Goal: Information Seeking & Learning: Learn about a topic

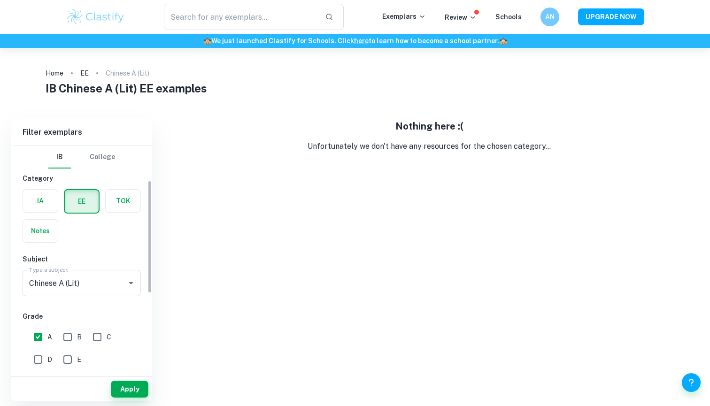
scroll to position [69, 0]
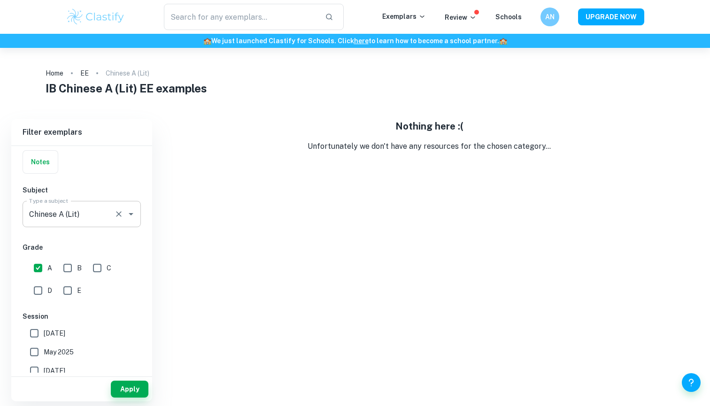
click at [115, 203] on div "Chinese A (Lit) Type a subject" at bounding box center [82, 214] width 118 height 26
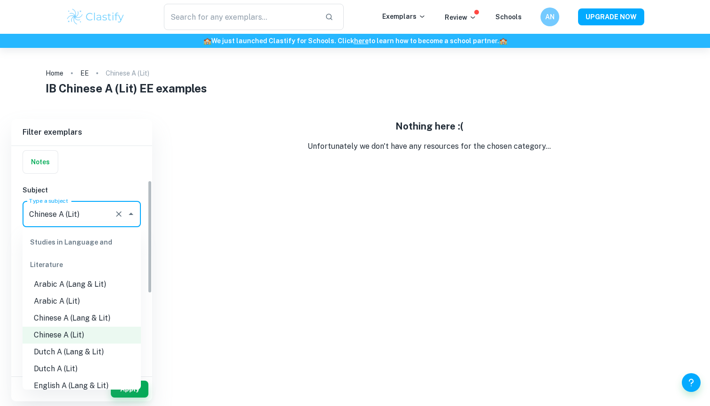
click at [124, 313] on li "Chinese A (Lang & Lit)" at bounding box center [82, 318] width 118 height 17
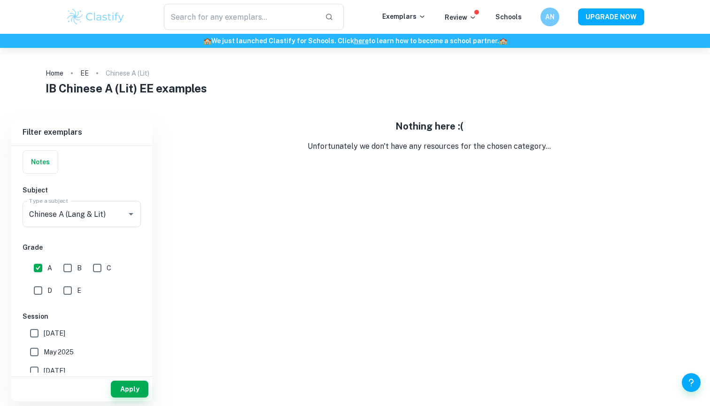
click at [126, 399] on div "Apply" at bounding box center [81, 389] width 141 height 24
click at [127, 394] on button "Apply" at bounding box center [130, 389] width 38 height 17
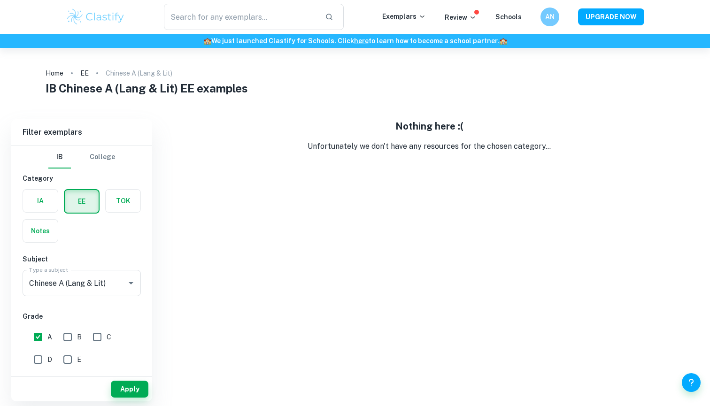
click at [71, 337] on input "B" at bounding box center [67, 337] width 19 height 19
checkbox input "true"
click at [132, 393] on button "Apply" at bounding box center [130, 389] width 38 height 17
click at [88, 273] on div "Chinese A (Lit) Type a subject" at bounding box center [82, 283] width 118 height 26
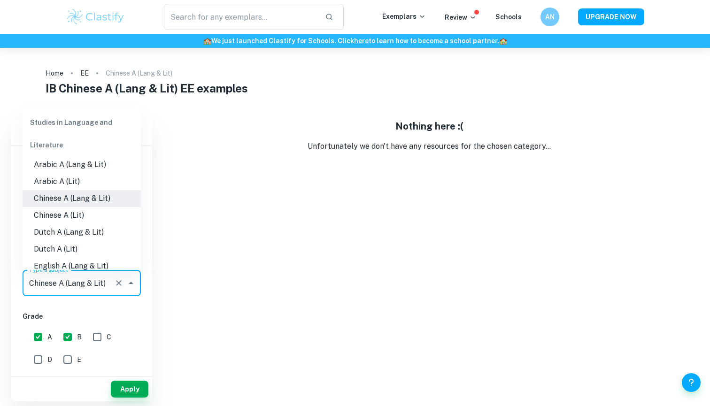
click at [75, 198] on li "Chinese A (Lang & Lit)" at bounding box center [82, 198] width 118 height 17
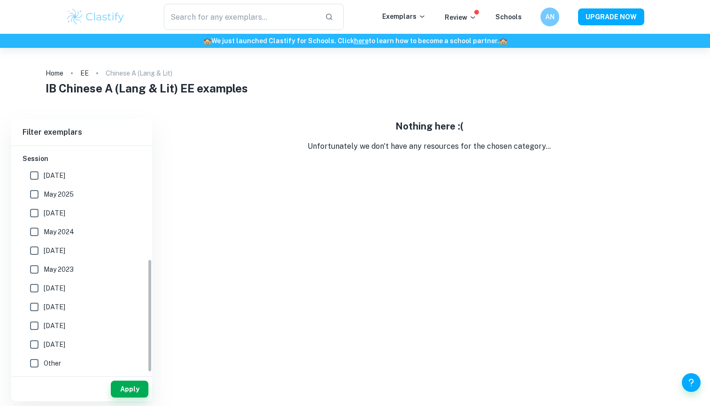
scroll to position [227, 0]
click at [58, 184] on label "[DATE]" at bounding box center [79, 175] width 108 height 19
click at [44, 184] on input "[DATE]" at bounding box center [34, 175] width 19 height 19
checkbox input "true"
click at [58, 197] on span "May 2025" at bounding box center [59, 194] width 30 height 10
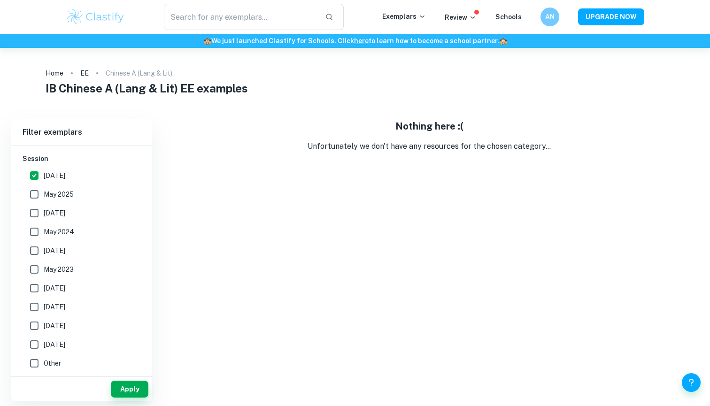
click at [44, 197] on input "May 2025" at bounding box center [34, 194] width 19 height 19
checkbox input "true"
click at [57, 224] on label "May 2024" at bounding box center [79, 232] width 108 height 19
click at [44, 224] on input "May 2024" at bounding box center [34, 232] width 19 height 19
checkbox input "true"
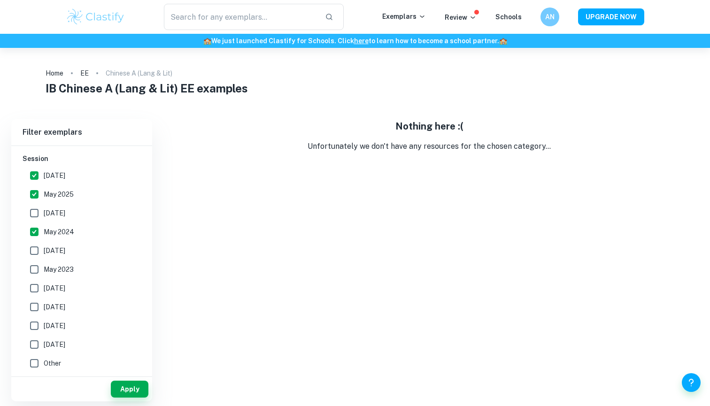
click at [58, 219] on label "[DATE]" at bounding box center [79, 213] width 108 height 19
click at [44, 219] on input "[DATE]" at bounding box center [34, 213] width 19 height 19
checkbox input "true"
click at [55, 247] on span "[DATE]" at bounding box center [55, 251] width 22 height 10
click at [44, 247] on input "[DATE]" at bounding box center [34, 250] width 19 height 19
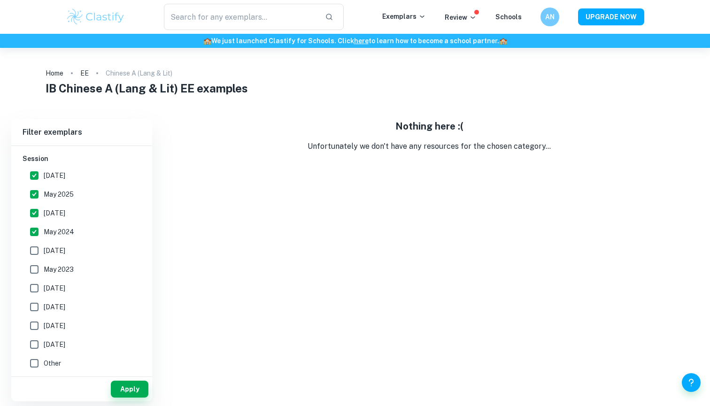
checkbox input "true"
click at [55, 269] on span "May 2023" at bounding box center [59, 269] width 30 height 10
click at [44, 269] on input "May 2023" at bounding box center [34, 269] width 19 height 19
checkbox input "true"
click at [55, 294] on label "[DATE]" at bounding box center [79, 288] width 108 height 19
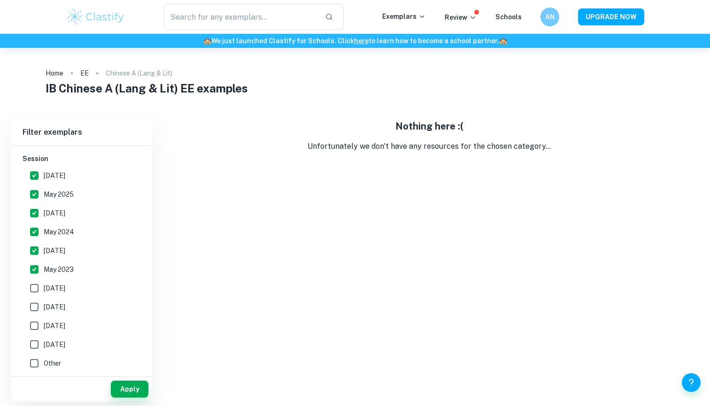
click at [44, 294] on input "[DATE]" at bounding box center [34, 288] width 19 height 19
checkbox input "true"
click at [116, 384] on button "Apply" at bounding box center [130, 389] width 38 height 17
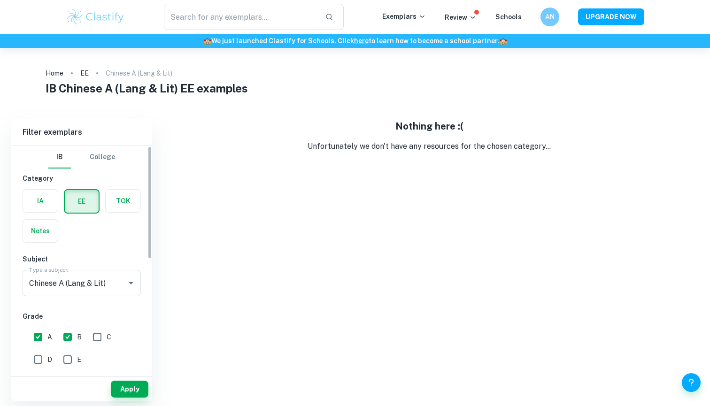
scroll to position [0, 0]
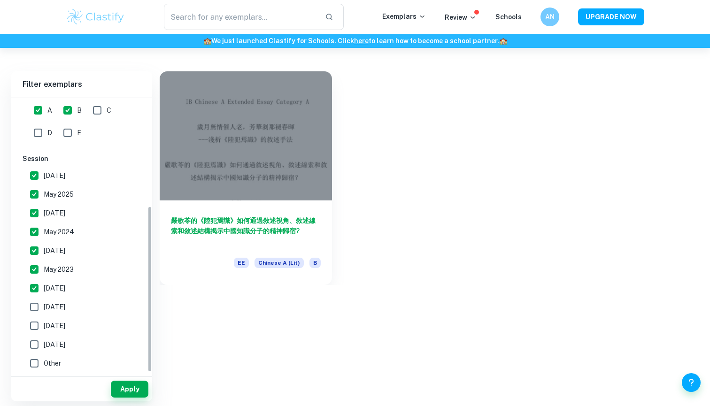
scroll to position [179, 0]
click at [72, 313] on label "[DATE]" at bounding box center [79, 307] width 108 height 19
click at [44, 313] on input "[DATE]" at bounding box center [34, 307] width 19 height 19
checkbox input "true"
click at [65, 323] on span "[DATE]" at bounding box center [55, 326] width 22 height 10
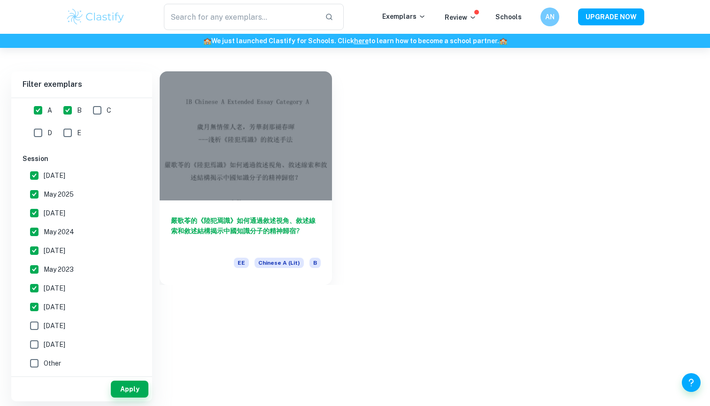
click at [44, 323] on input "[DATE]" at bounding box center [34, 326] width 19 height 19
checkbox input "true"
click at [68, 338] on label "[DATE]" at bounding box center [79, 344] width 108 height 19
click at [44, 338] on input "[DATE]" at bounding box center [34, 344] width 19 height 19
checkbox input "true"
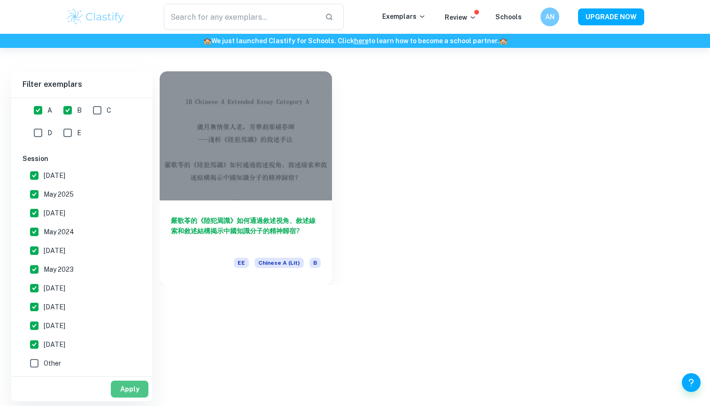
click at [139, 389] on button "Apply" at bounding box center [130, 389] width 38 height 17
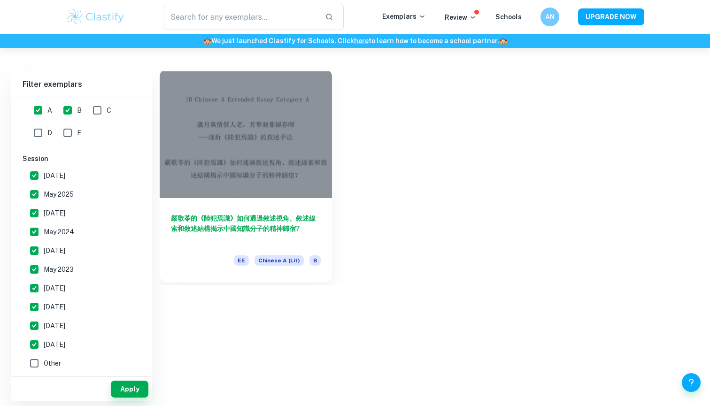
click at [231, 223] on h6 "嚴歌苓的《陸犯焉識》如何通過敘述視角、敘述線索和敘述結構揭示中國知識分子的精神歸宿?" at bounding box center [246, 228] width 150 height 31
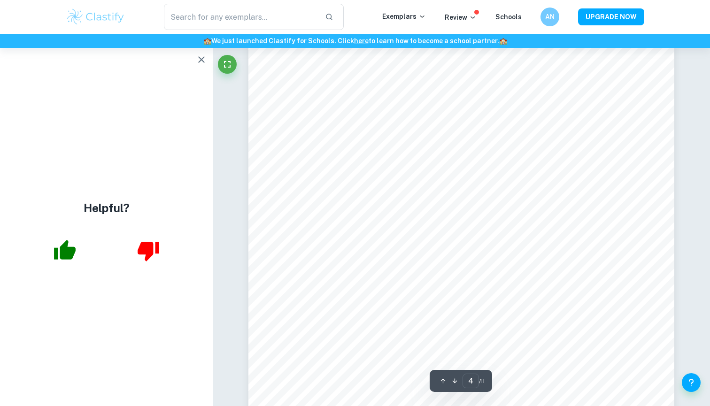
scroll to position [2114, 0]
click at [201, 55] on icon "button" at bounding box center [201, 59] width 11 height 11
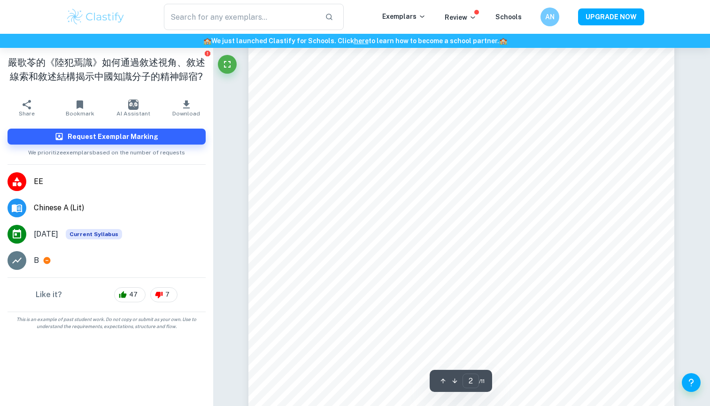
scroll to position [654, 0]
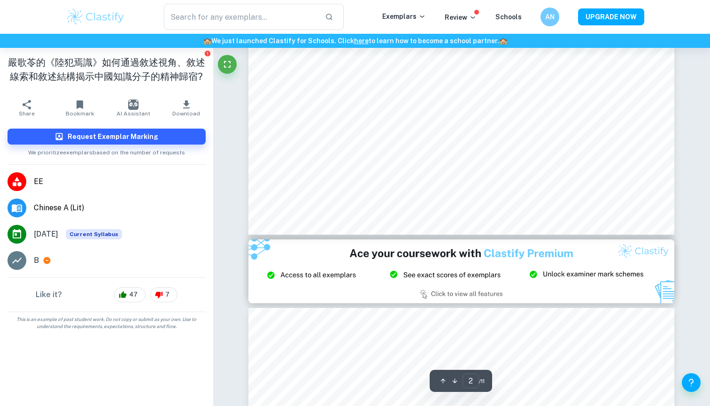
type input "3"
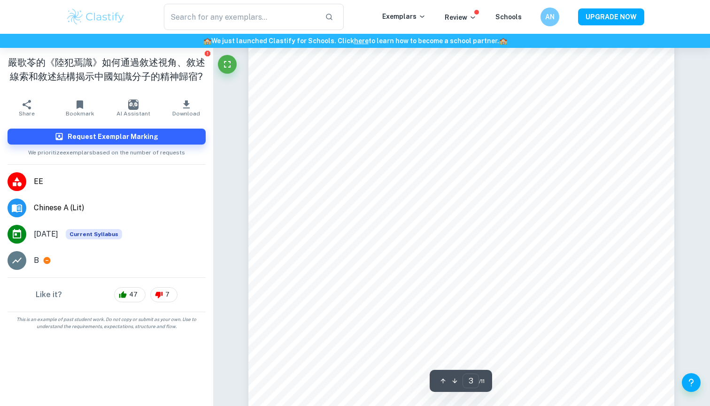
scroll to position [1405, 0]
